Goal: Transaction & Acquisition: Purchase product/service

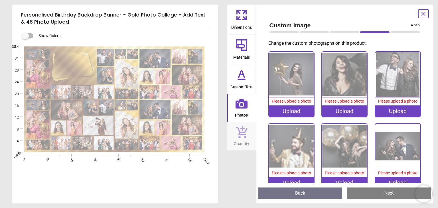
scroll to position [1002, 0]
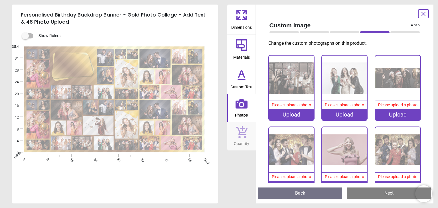
click at [239, 50] on icon at bounding box center [242, 45] width 14 height 14
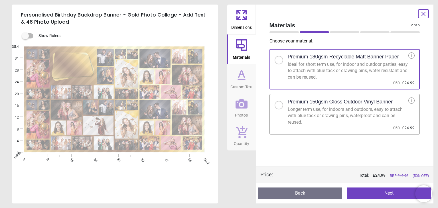
click at [279, 105] on div at bounding box center [278, 105] width 3 height 3
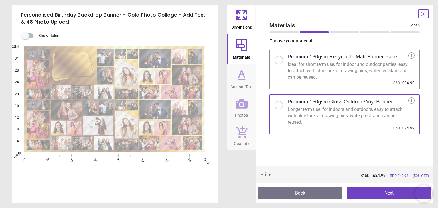
click at [412, 100] on div "i" at bounding box center [411, 101] width 6 height 6
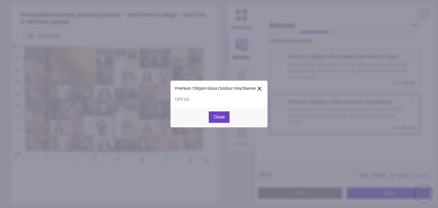
click at [261, 88] on icon at bounding box center [259, 88] width 7 height 7
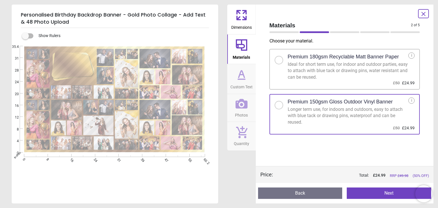
click at [412, 56] on div "i" at bounding box center [411, 55] width 6 height 6
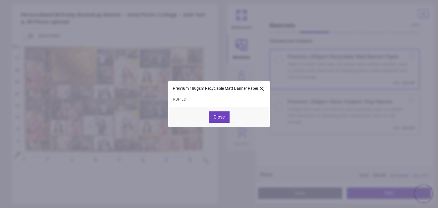
click at [260, 88] on icon at bounding box center [261, 88] width 7 height 7
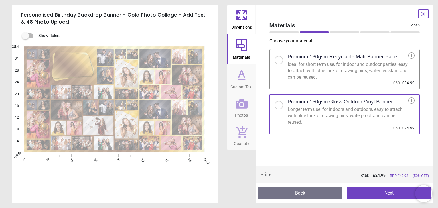
click at [240, 74] on icon at bounding box center [242, 74] width 6 height 7
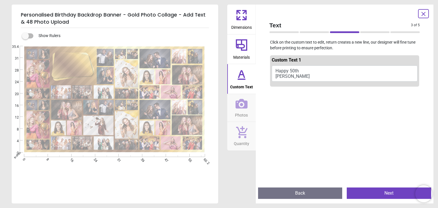
click at [246, 104] on icon at bounding box center [242, 104] width 12 height 10
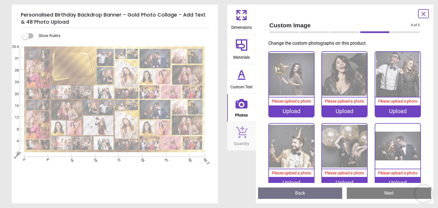
click at [288, 110] on div "Upload" at bounding box center [291, 111] width 45 height 11
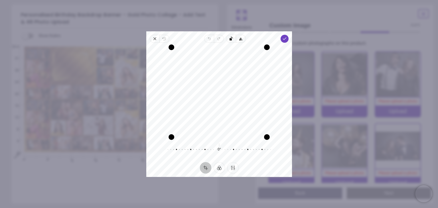
drag, startPoint x: 236, startPoint y: 72, endPoint x: 248, endPoint y: 71, distance: 11.4
click at [248, 71] on div "Recenter" at bounding box center [219, 92] width 137 height 90
click at [285, 38] on polyline "button" at bounding box center [284, 39] width 3 height 2
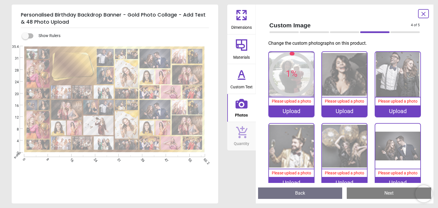
click at [345, 109] on div "Upload" at bounding box center [344, 111] width 45 height 11
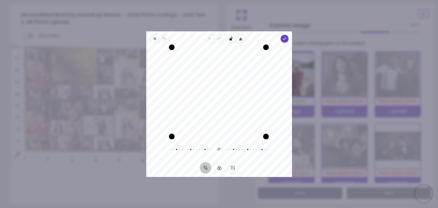
drag, startPoint x: 268, startPoint y: 136, endPoint x: 250, endPoint y: 151, distance: 23.3
click at [250, 151] on div "Recenter 0° Reset" at bounding box center [219, 103] width 146 height 120
drag, startPoint x: 227, startPoint y: 107, endPoint x: 226, endPoint y: 114, distance: 7.7
click at [226, 114] on div "Recenter" at bounding box center [219, 92] width 137 height 90
click at [204, 169] on button "Crop" at bounding box center [205, 167] width 11 height 11
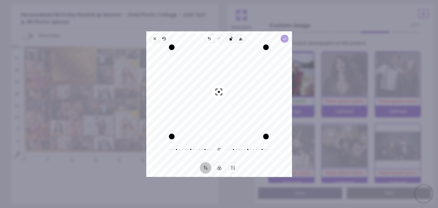
click at [281, 39] on span "Done" at bounding box center [285, 39] width 8 height 8
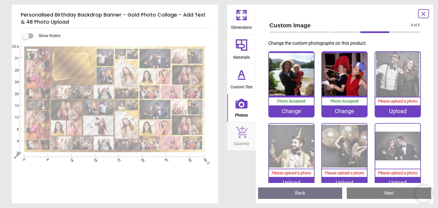
click at [394, 112] on div "Upload" at bounding box center [397, 111] width 45 height 11
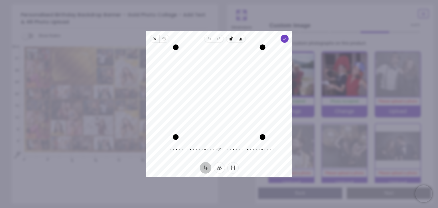
click at [224, 77] on div "Recenter" at bounding box center [219, 92] width 137 height 90
drag, startPoint x: 176, startPoint y: 134, endPoint x: 184, endPoint y: 126, distance: 11.7
click at [184, 126] on div "Drag corner bl" at bounding box center [184, 129] width 6 height 6
drag, startPoint x: 183, startPoint y: 129, endPoint x: 106, endPoint y: 156, distance: 80.8
click at [223, 156] on div "× Trustpilot Product Reviews 5 /5 ( 35 reviews) SmoggyPhil The quality is fanta…" at bounding box center [318, 143] width 191 height 41
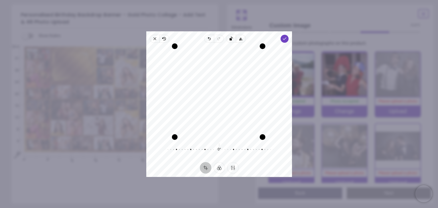
drag, startPoint x: 177, startPoint y: 49, endPoint x: 168, endPoint y: 50, distance: 8.6
click at [168, 50] on div "Recenter" at bounding box center [219, 92] width 137 height 90
drag, startPoint x: 213, startPoint y: 106, endPoint x: 214, endPoint y: 97, distance: 8.9
click at [214, 97] on div "Recenter" at bounding box center [219, 92] width 137 height 90
click at [233, 166] on button "Finetune" at bounding box center [232, 167] width 11 height 11
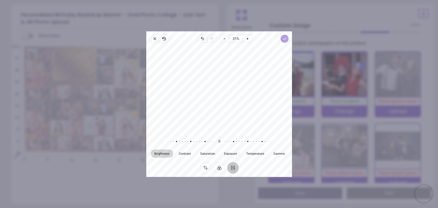
click at [284, 37] on icon "button" at bounding box center [284, 39] width 5 height 5
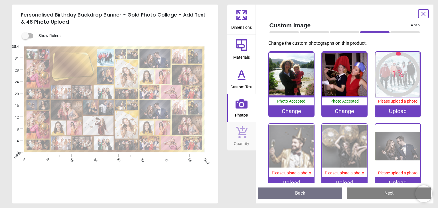
click at [284, 177] on div "Upload" at bounding box center [291, 182] width 45 height 11
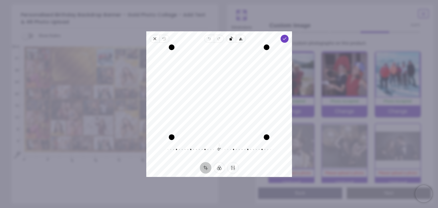
drag, startPoint x: 172, startPoint y: 138, endPoint x: 156, endPoint y: 118, distance: 25.2
click at [156, 118] on div "Recenter" at bounding box center [219, 92] width 137 height 90
drag, startPoint x: 268, startPoint y: 118, endPoint x: 316, endPoint y: 129, distance: 49.5
click at [316, 129] on div "× Trustpilot Product Reviews 5 /5 ( 35 reviews) SmoggyPhil The quality is fanta…" at bounding box center [318, 143] width 191 height 41
click at [219, 166] on button "Filter" at bounding box center [218, 167] width 11 height 11
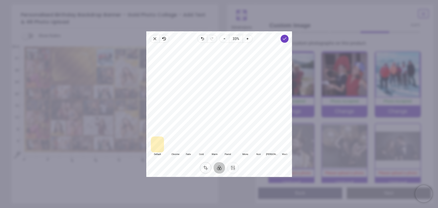
click at [205, 167] on button "Crop" at bounding box center [205, 167] width 11 height 11
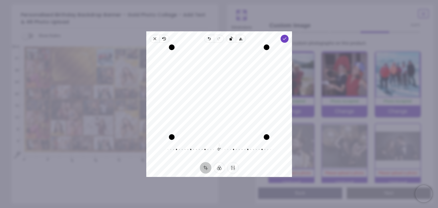
drag, startPoint x: 252, startPoint y: 75, endPoint x: 248, endPoint y: 75, distance: 3.4
click at [248, 75] on div "Recenter" at bounding box center [219, 92] width 137 height 90
click at [154, 37] on icon "button" at bounding box center [155, 39] width 5 height 5
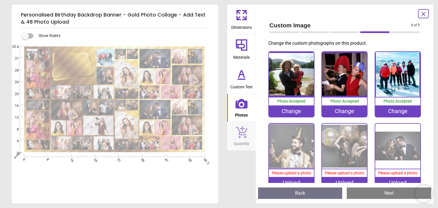
click at [391, 179] on div "Upload" at bounding box center [397, 182] width 45 height 11
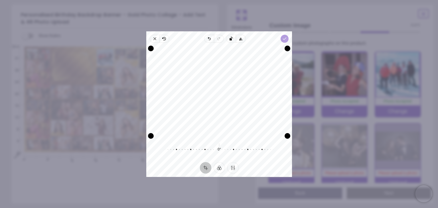
click at [287, 37] on span "Done" at bounding box center [285, 39] width 8 height 8
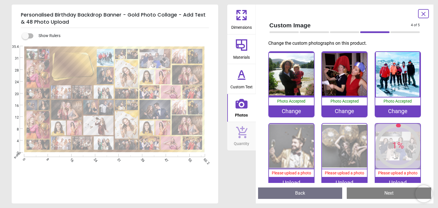
click at [341, 178] on div "Upload" at bounding box center [344, 182] width 45 height 11
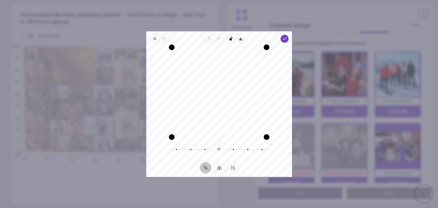
drag, startPoint x: 242, startPoint y: 105, endPoint x: 241, endPoint y: 114, distance: 9.7
click at [241, 114] on div "Recenter" at bounding box center [219, 92] width 137 height 90
click at [285, 39] on icon "button" at bounding box center [284, 39] width 5 height 5
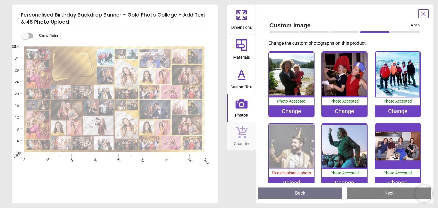
click at [292, 139] on img at bounding box center [291, 146] width 45 height 45
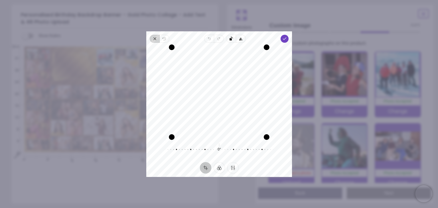
click at [154, 39] on icon "button" at bounding box center [155, 39] width 2 height 2
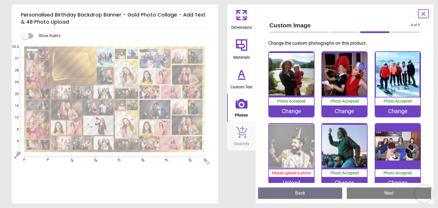
click at [285, 179] on div "Upload" at bounding box center [291, 182] width 45 height 11
